Goal: Transaction & Acquisition: Purchase product/service

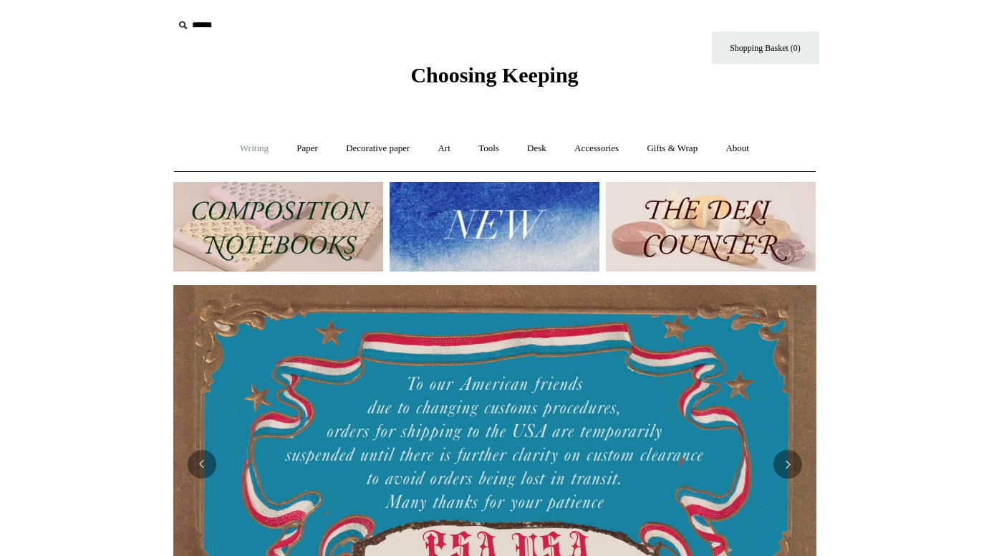
click at [251, 152] on link "Writing +" at bounding box center [254, 149] width 54 height 38
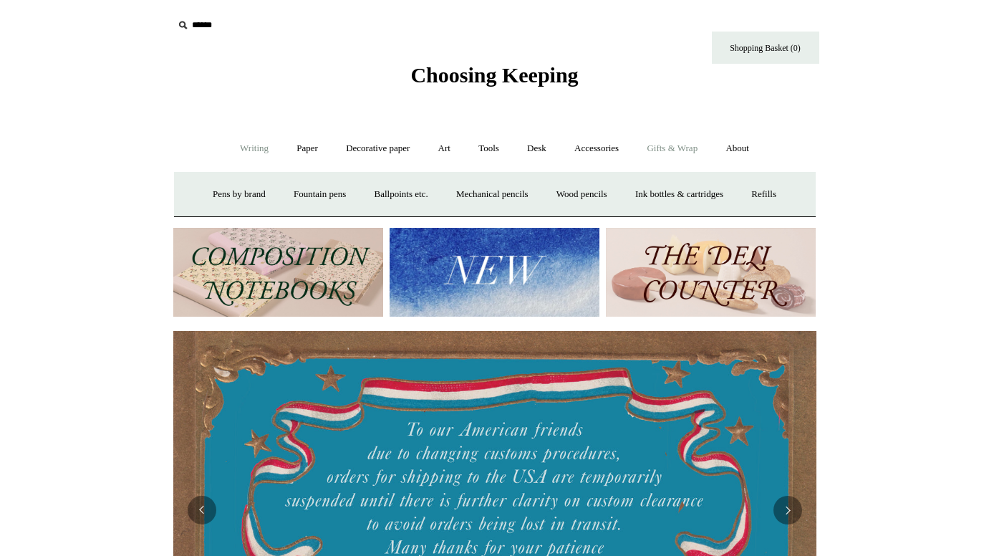
click at [679, 152] on link "Gifts & Wrap +" at bounding box center [672, 149] width 77 height 38
click at [455, 198] on link "Ribbon 🎀" at bounding box center [455, 194] width 67 height 38
